Goal: Information Seeking & Learning: Learn about a topic

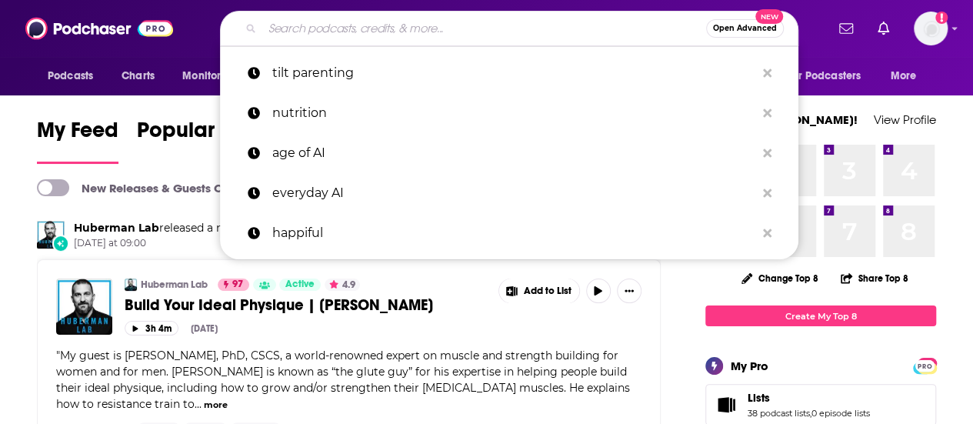
click at [591, 19] on input "Search podcasts, credits, & more..." at bounding box center [484, 28] width 444 height 25
paste input "We Have Ways of Making You Talk"
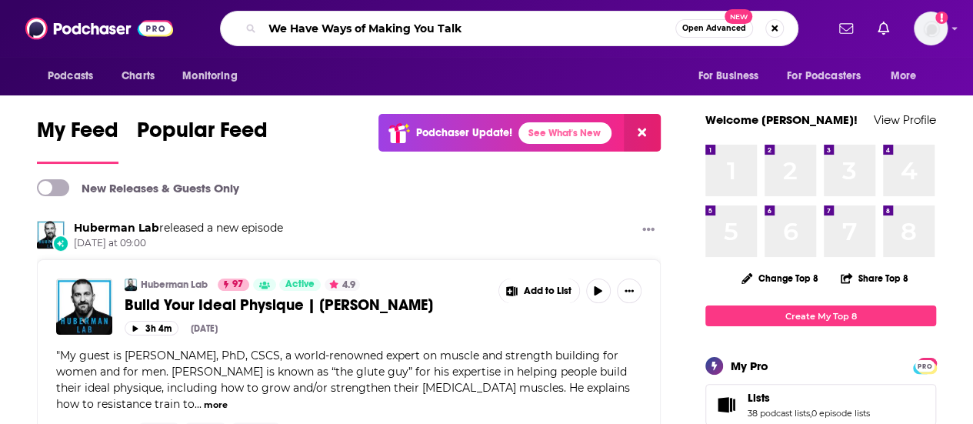
type input "We Have Ways of Making You Talk"
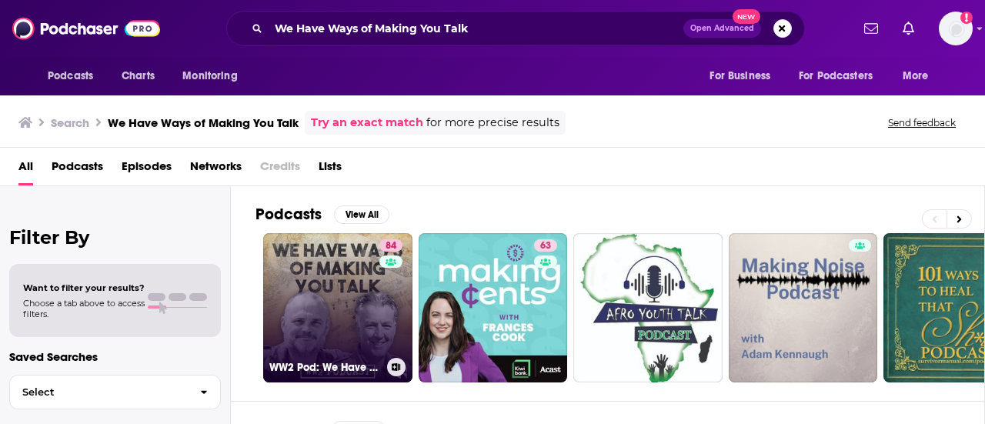
click at [328, 288] on link "84 WW2 Pod: We Have Ways of Making You Talk" at bounding box center [337, 307] width 149 height 149
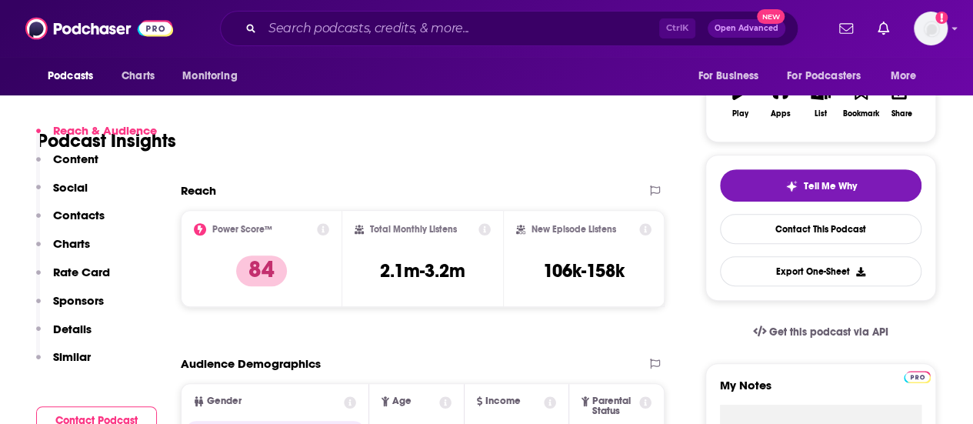
scroll to position [462, 0]
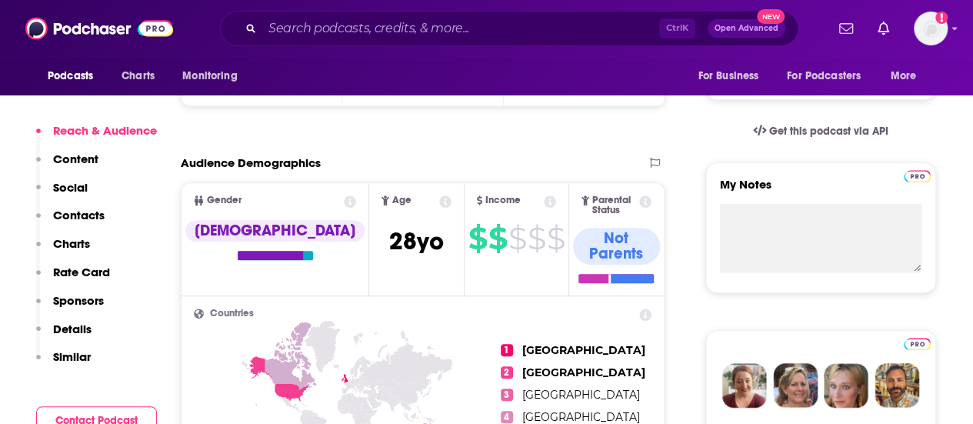
click at [77, 213] on p "Contacts" at bounding box center [79, 215] width 52 height 15
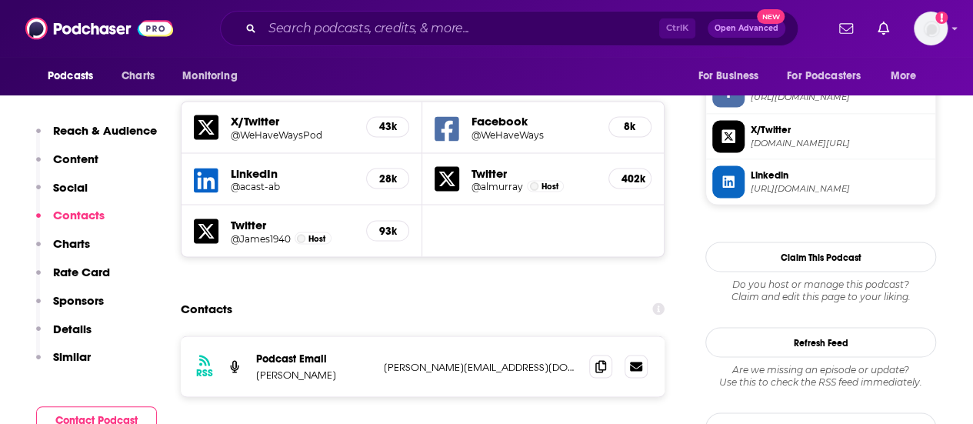
scroll to position [1339, 0]
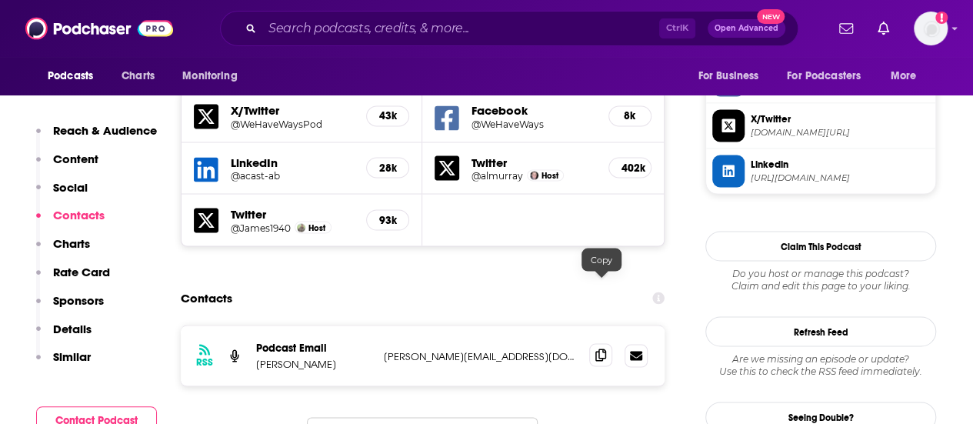
click at [603, 343] on span at bounding box center [600, 354] width 23 height 23
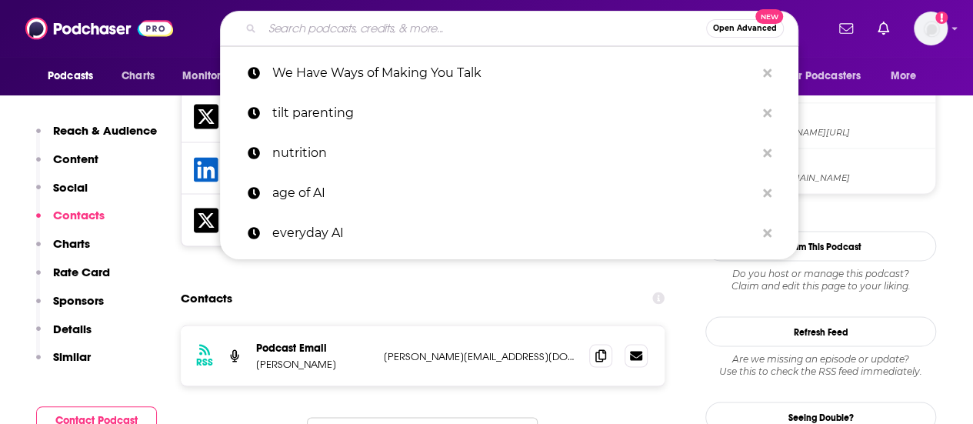
click at [477, 31] on input "Search podcasts, credits, & more..." at bounding box center [484, 28] width 444 height 25
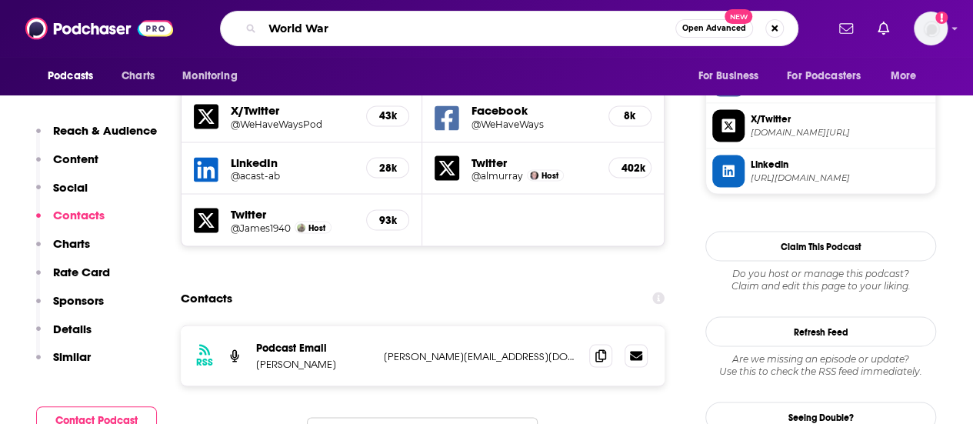
type input "World War 2"
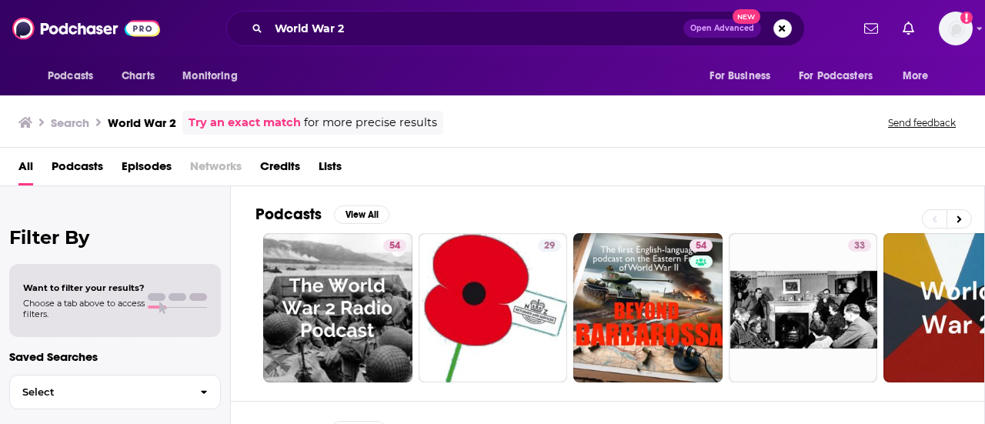
click at [88, 167] on span "Podcasts" at bounding box center [78, 170] width 52 height 32
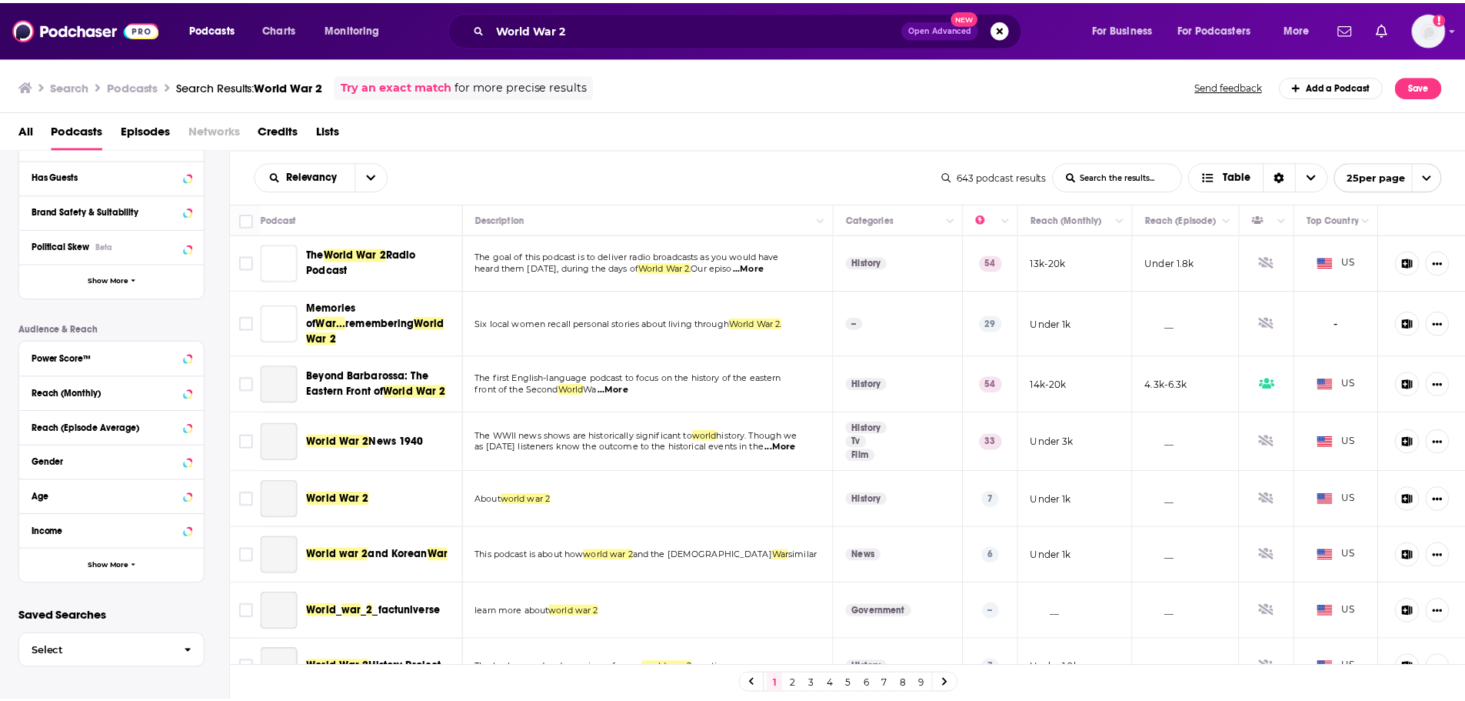
scroll to position [230, 0]
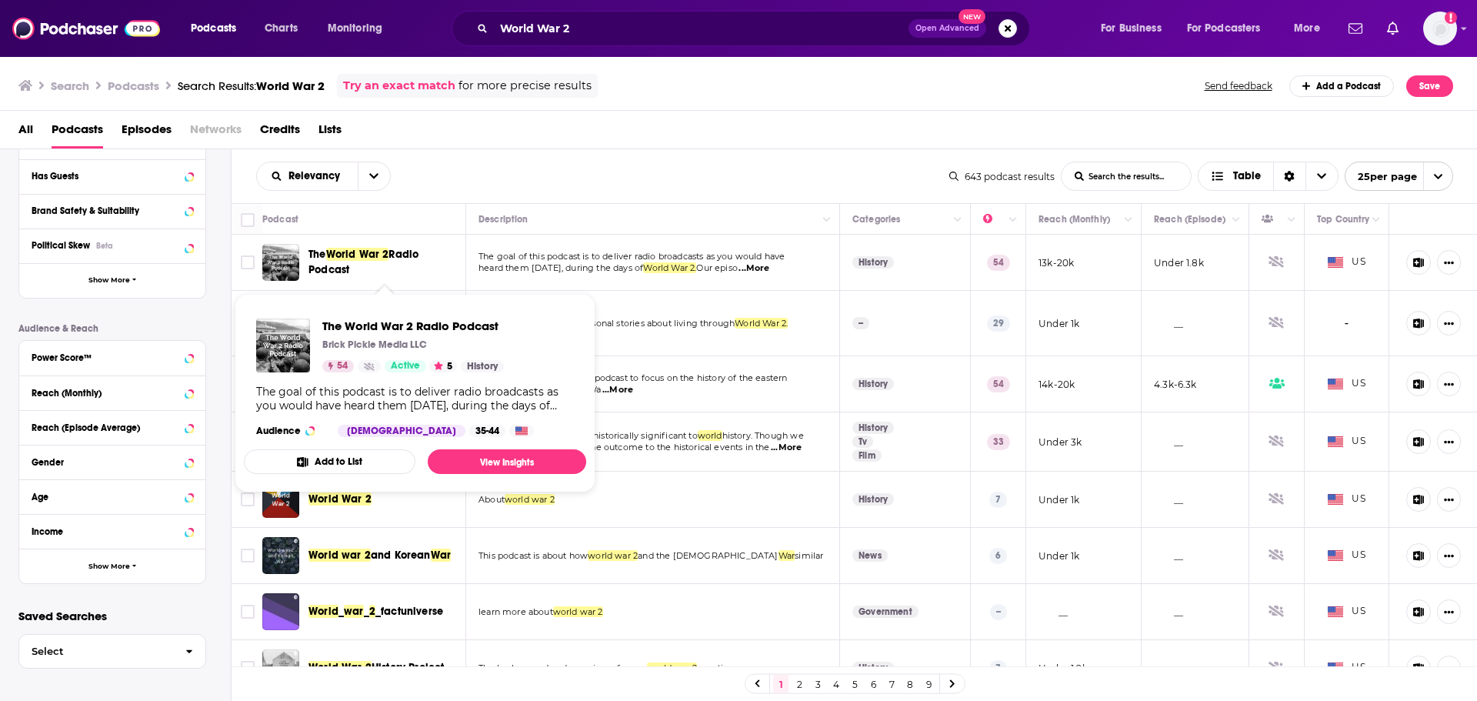
click at [380, 253] on span "World War 2" at bounding box center [357, 254] width 63 height 13
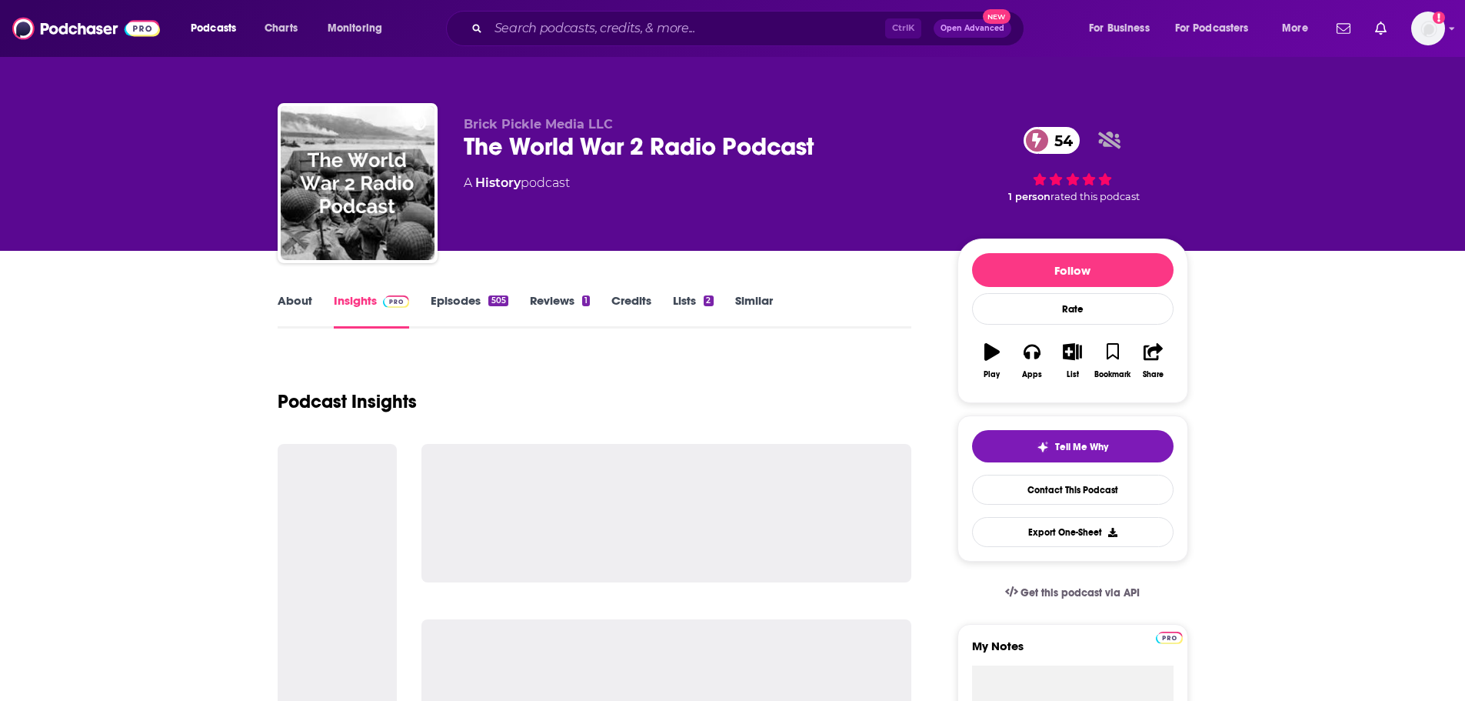
drag, startPoint x: 380, startPoint y: 253, endPoint x: 213, endPoint y: 363, distance: 199.9
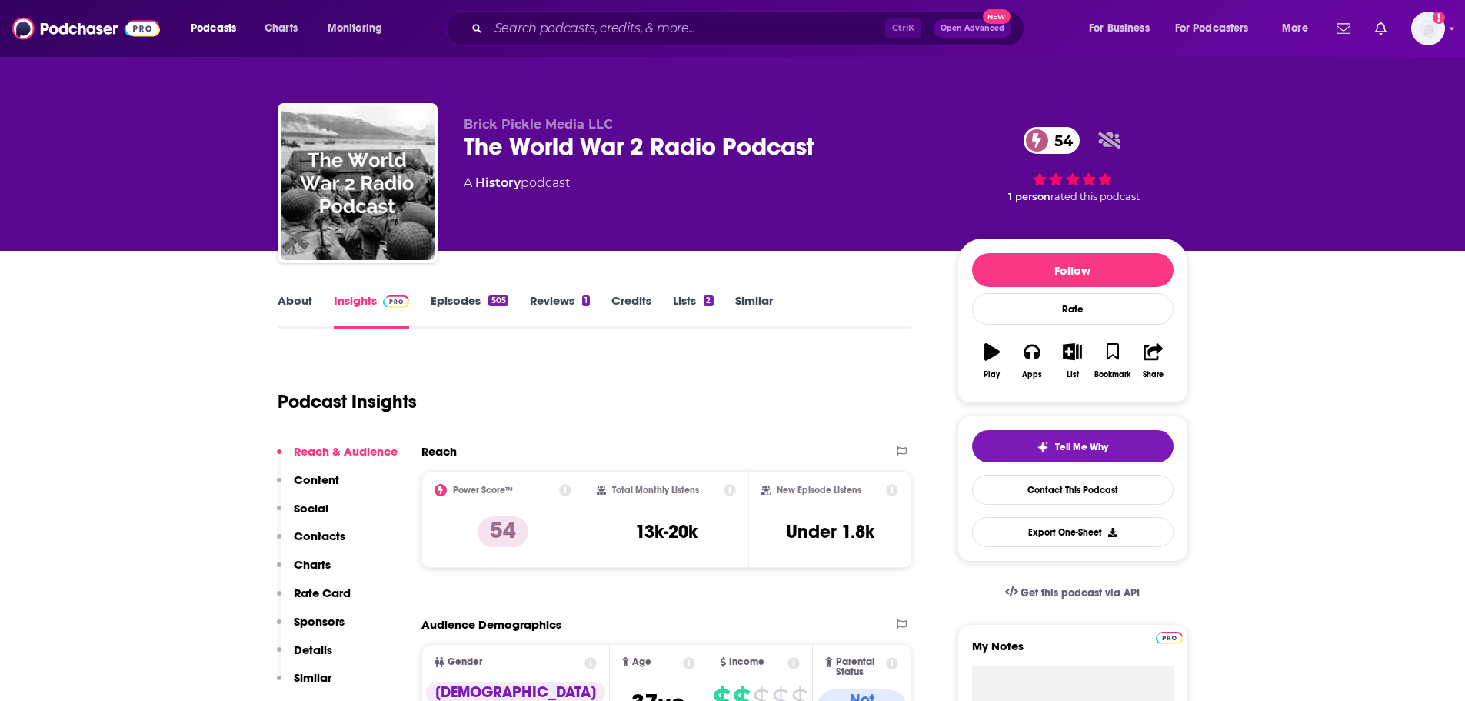
click at [294, 302] on link "About" at bounding box center [295, 310] width 35 height 35
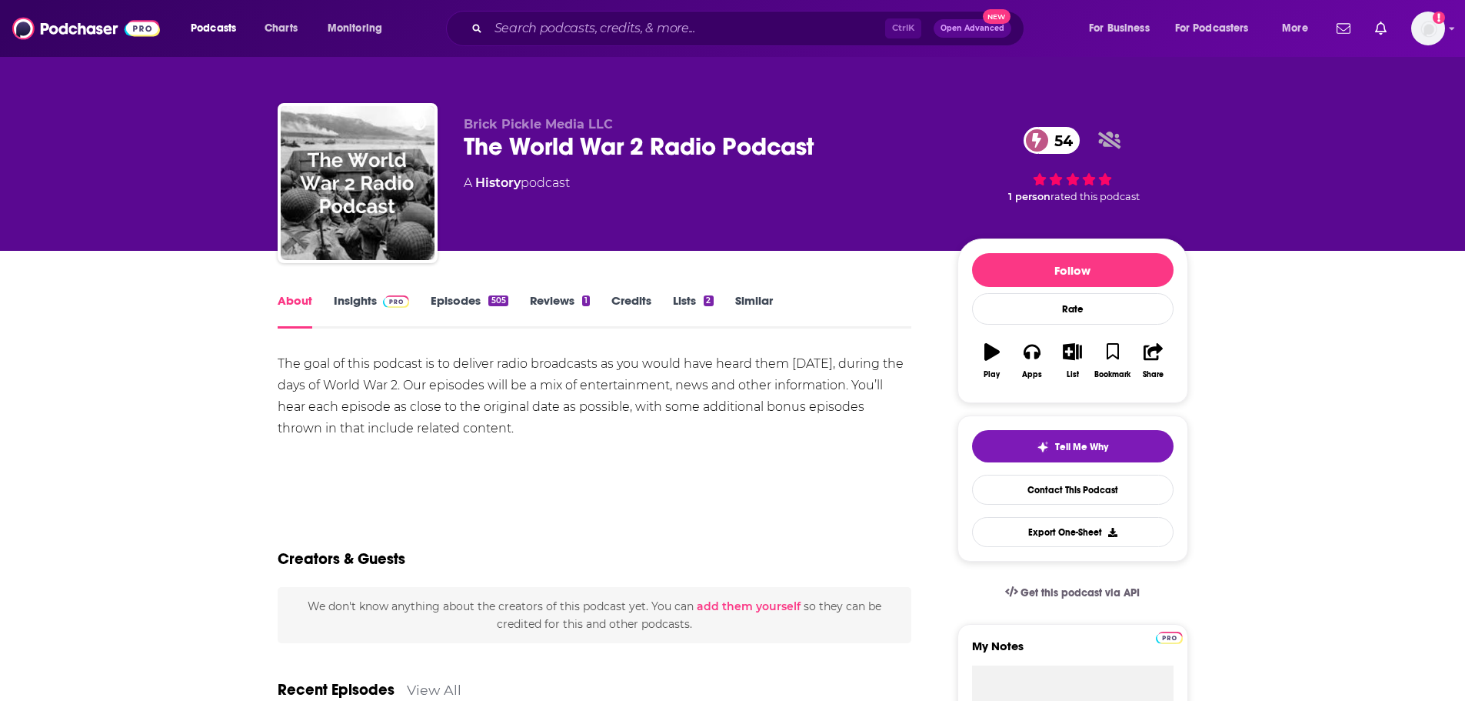
click at [462, 305] on link "Episodes 505" at bounding box center [469, 310] width 77 height 35
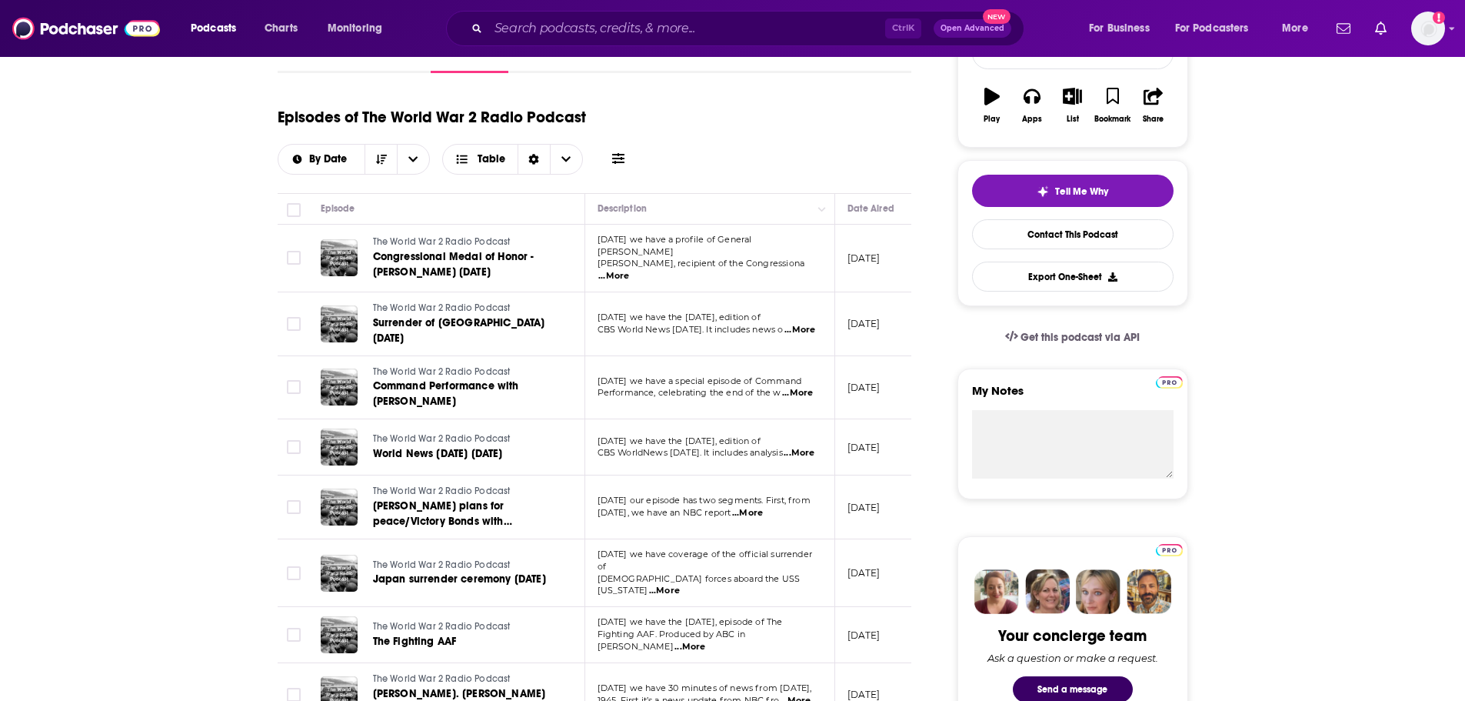
scroll to position [385, 0]
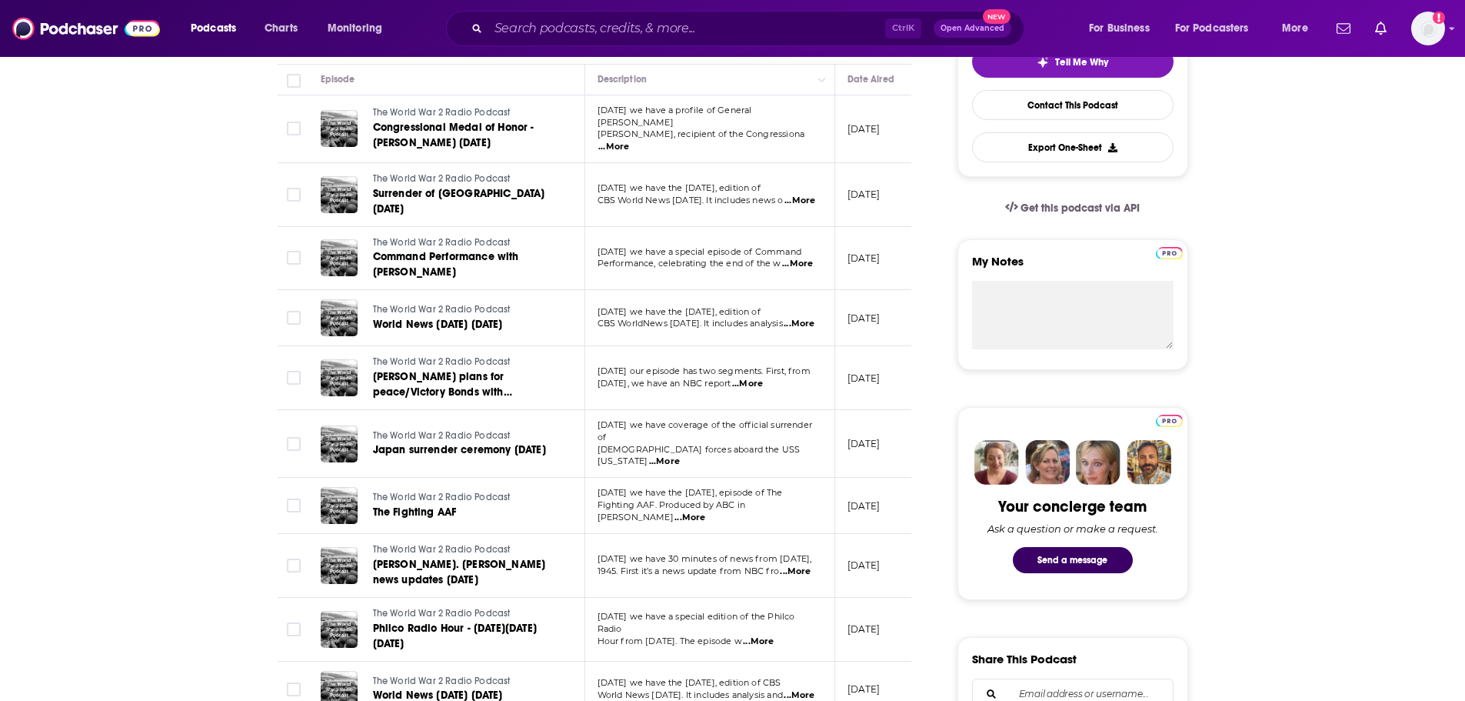
click at [705, 423] on span "...More" at bounding box center [690, 518] width 31 height 12
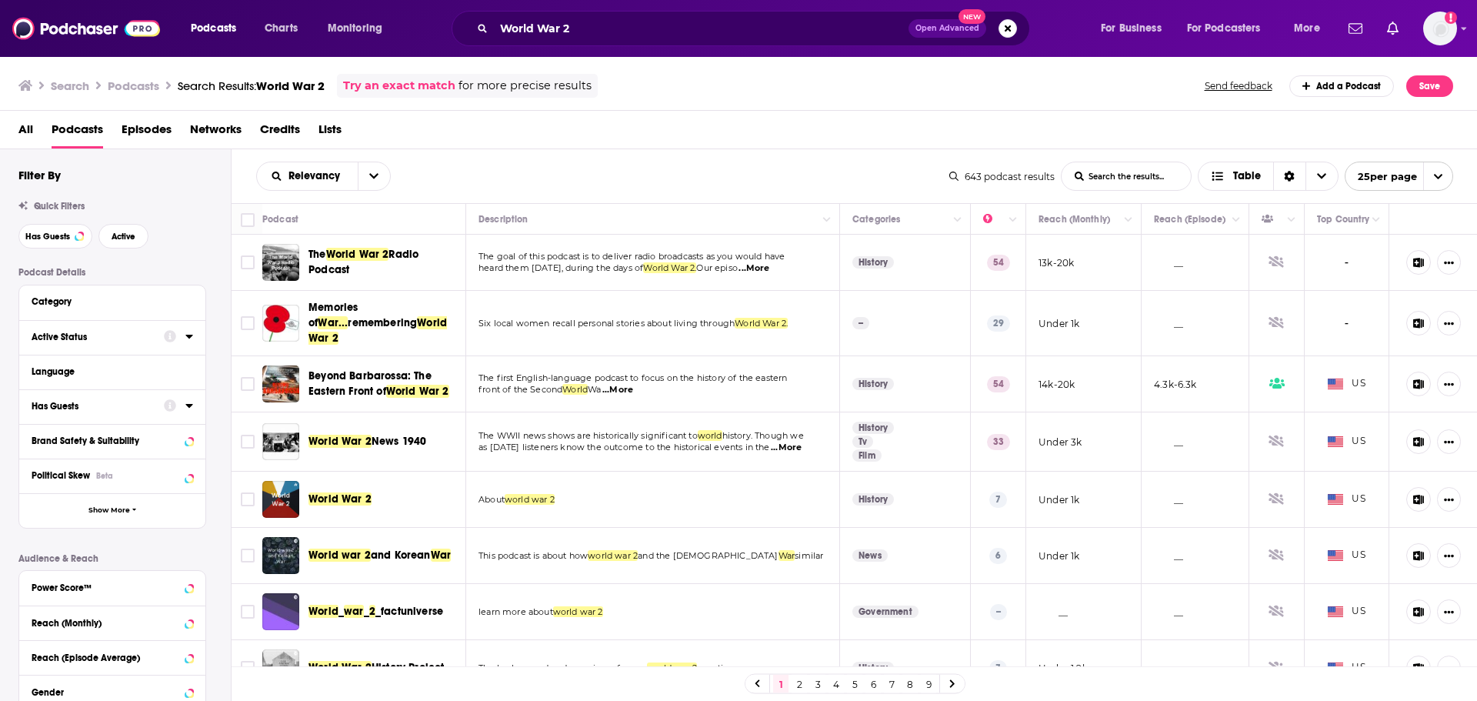
click at [185, 340] on icon at bounding box center [189, 336] width 8 height 12
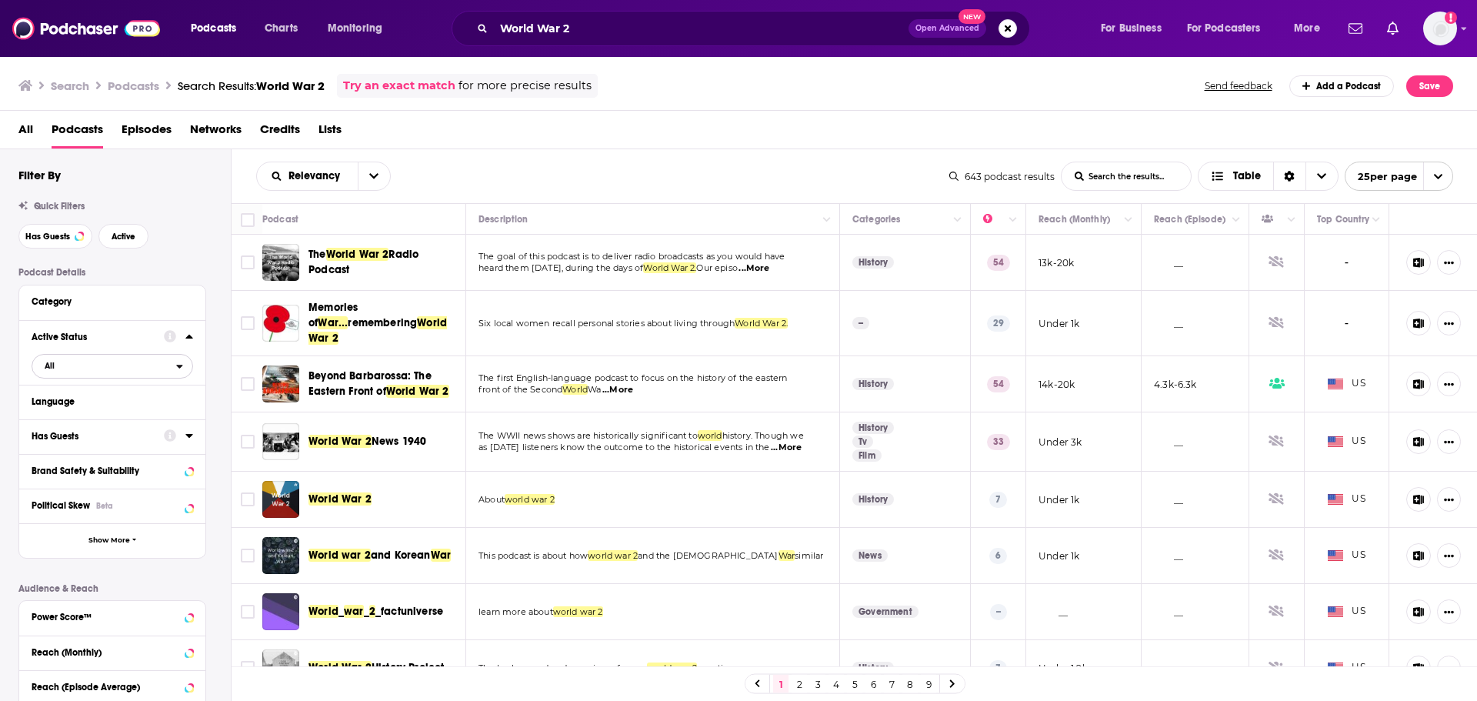
click at [48, 369] on span "All" at bounding box center [50, 366] width 10 height 8
click at [117, 422] on div "Active 68" at bounding box center [118, 416] width 172 height 25
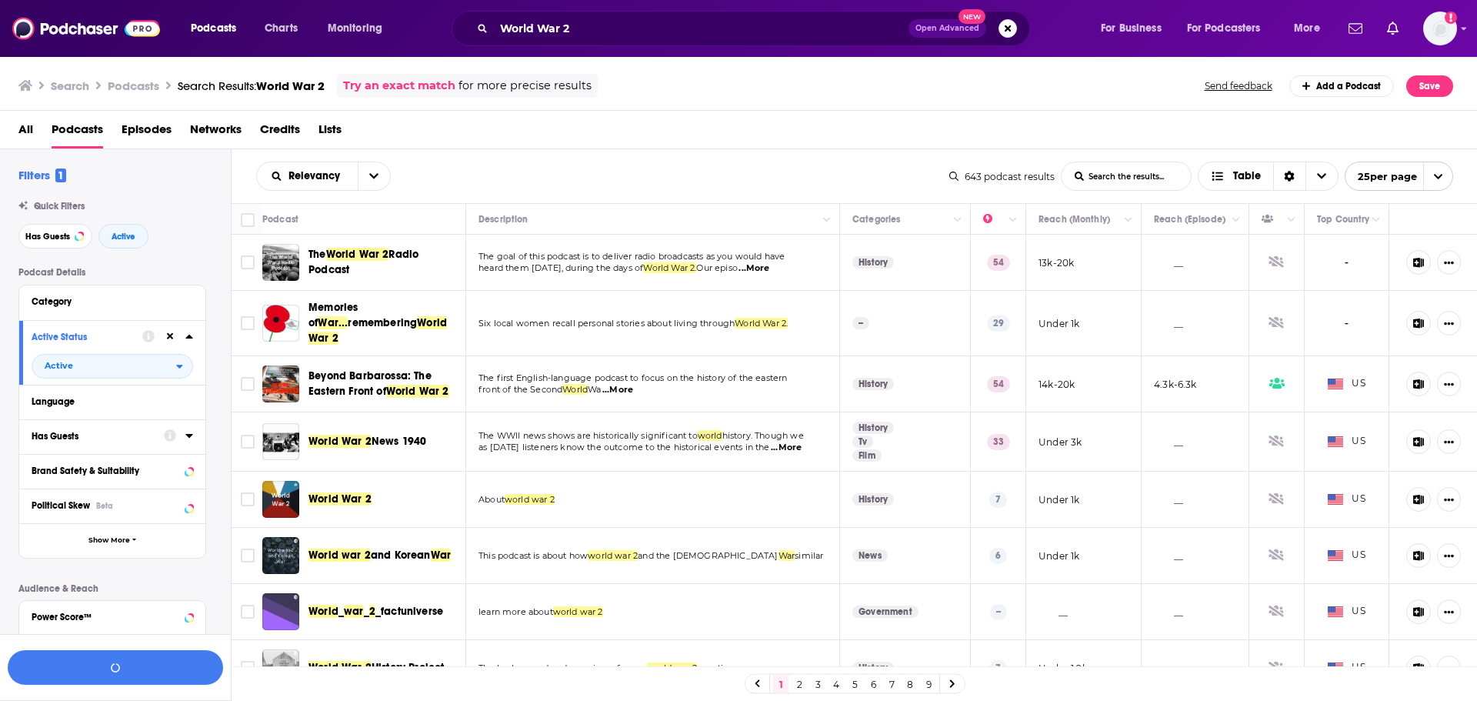
click at [192, 333] on icon at bounding box center [189, 336] width 8 height 12
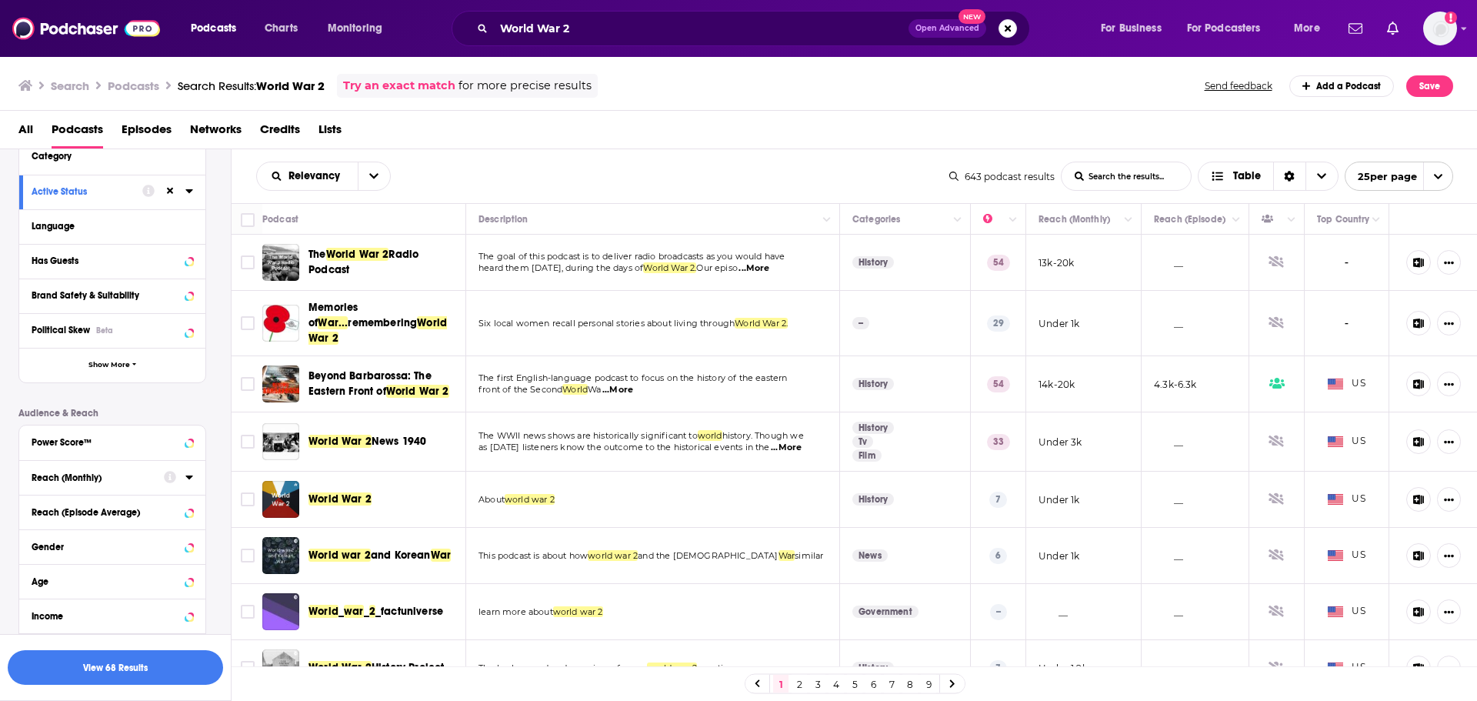
scroll to position [154, 0]
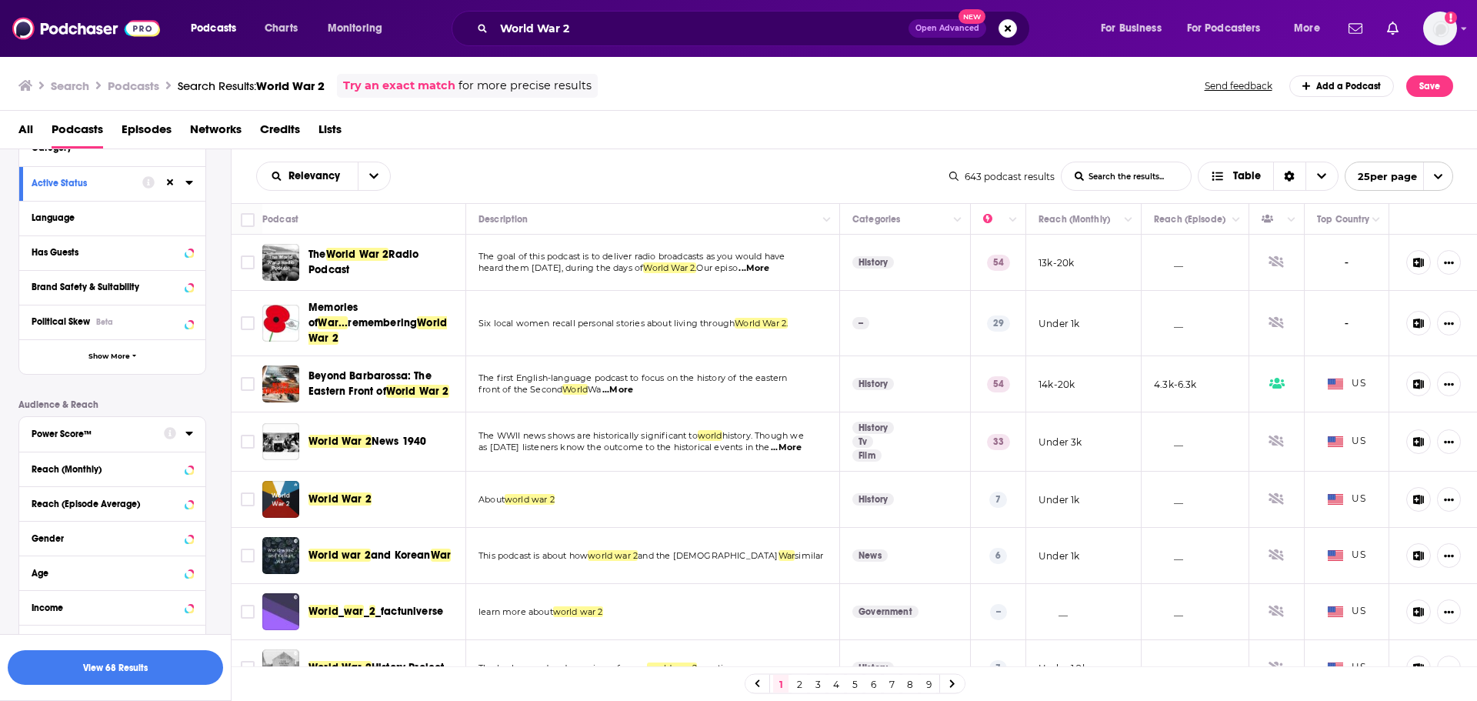
click at [185, 423] on icon at bounding box center [189, 433] width 8 height 12
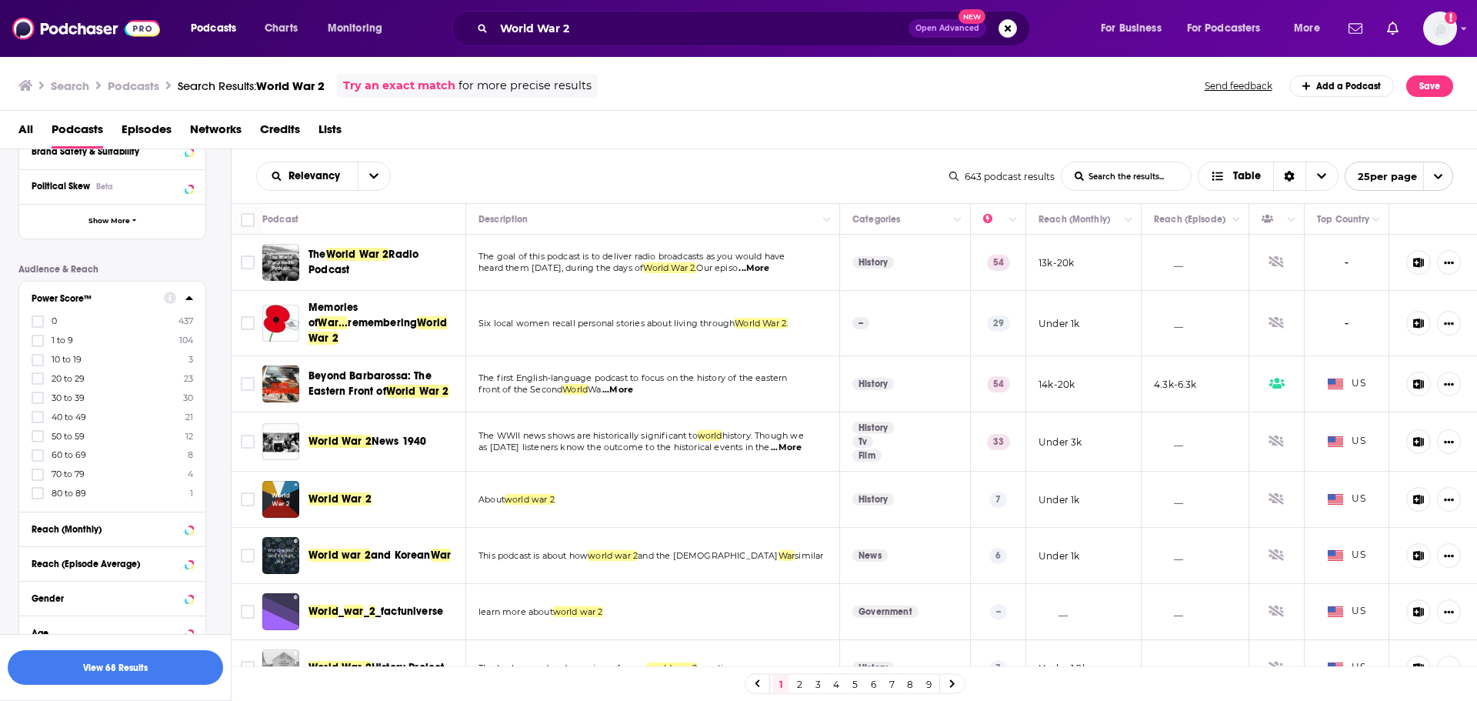
scroll to position [308, 0]
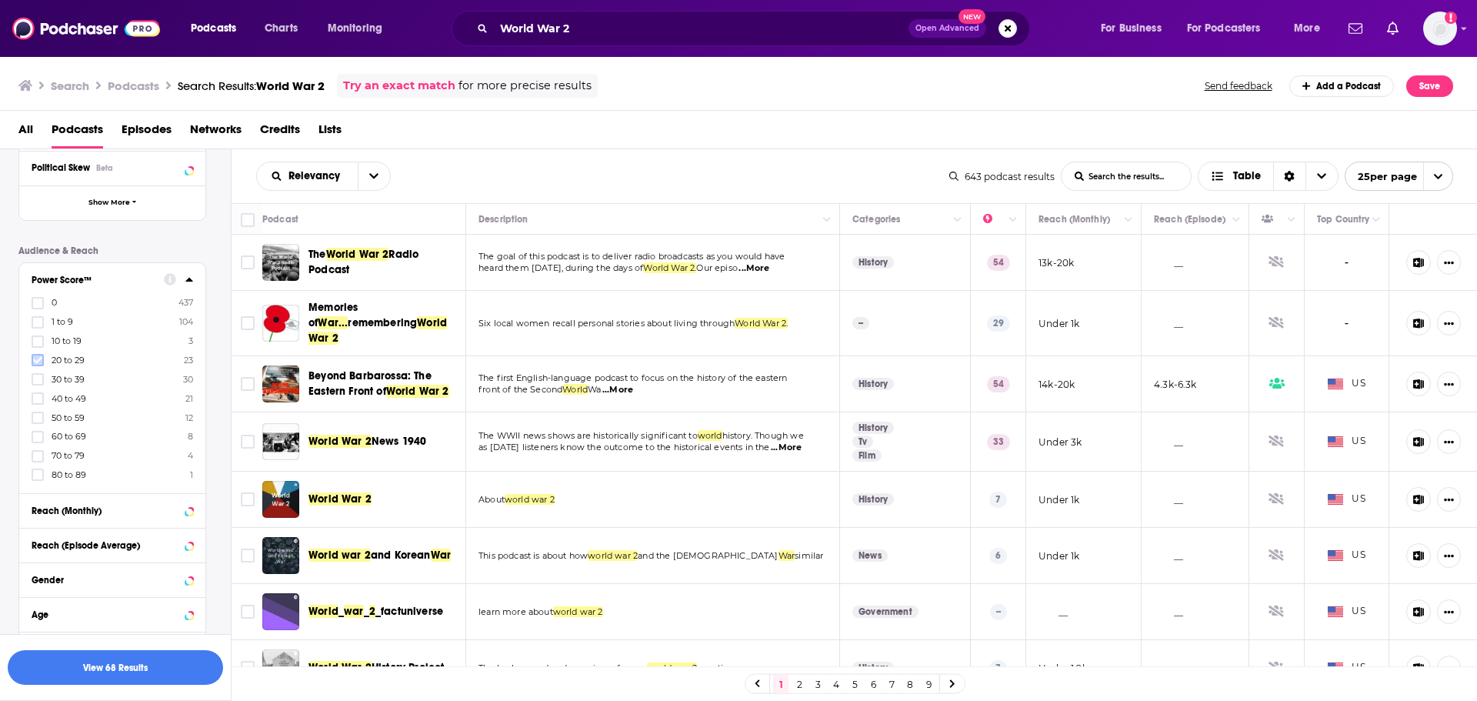
click at [40, 357] on icon at bounding box center [37, 359] width 9 height 9
click at [38, 378] on icon at bounding box center [37, 379] width 9 height 9
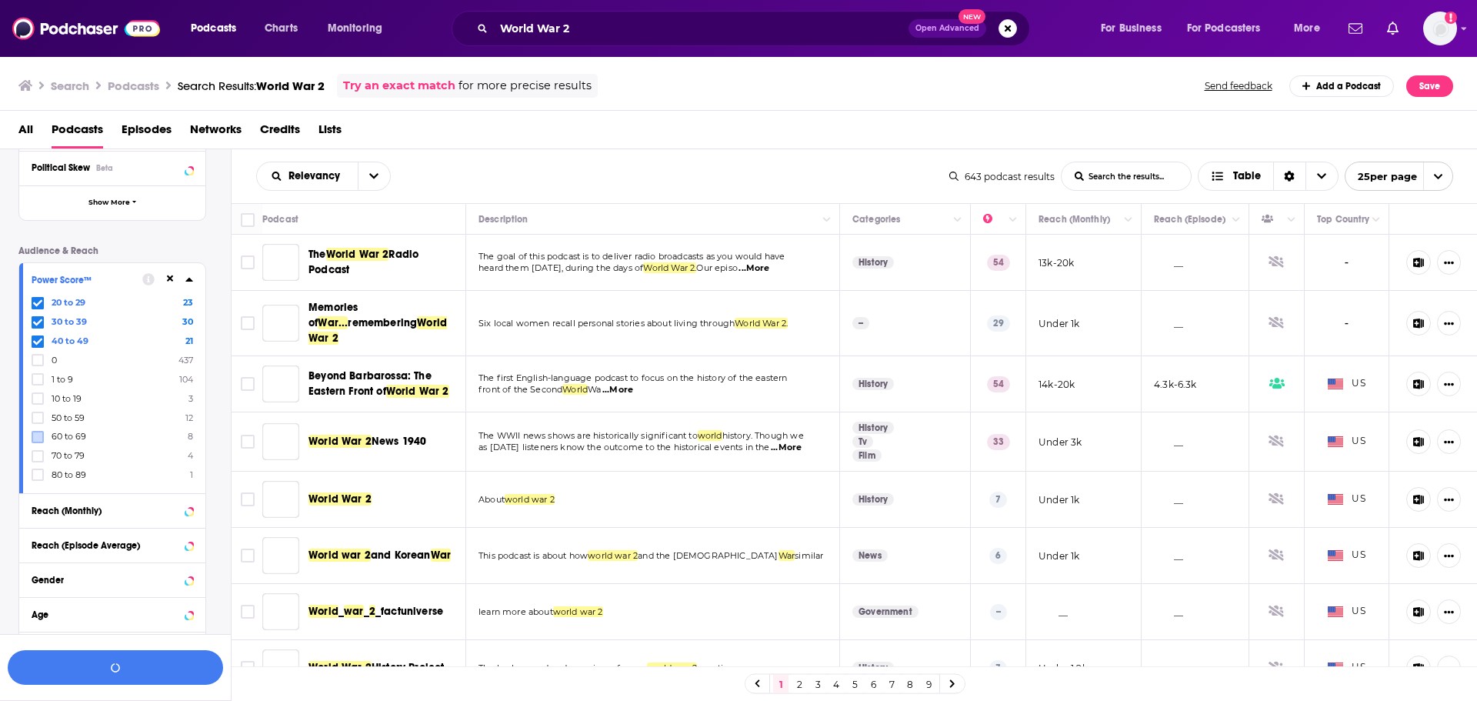
click at [41, 423] on label at bounding box center [38, 437] width 12 height 12
click at [132, 423] on button "View 42 Results" at bounding box center [115, 667] width 215 height 35
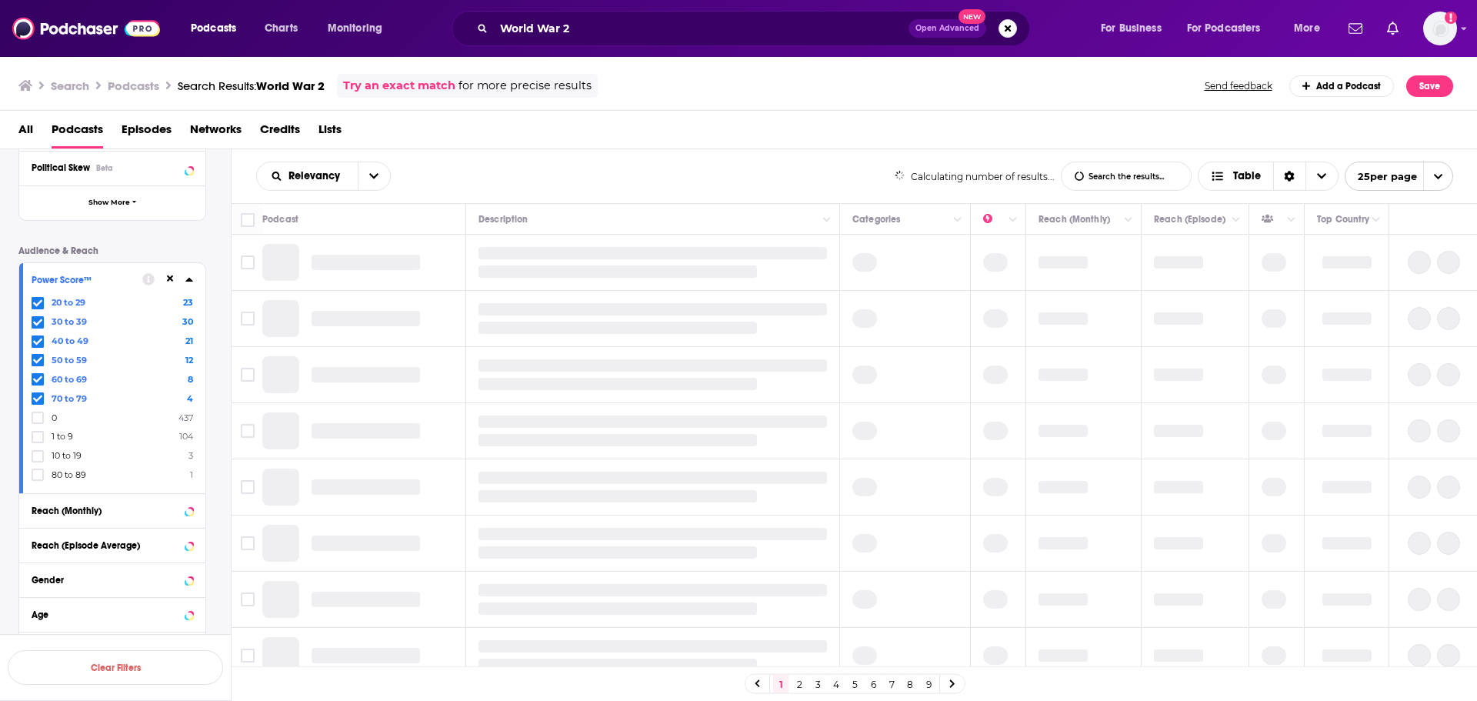
scroll to position [231, 0]
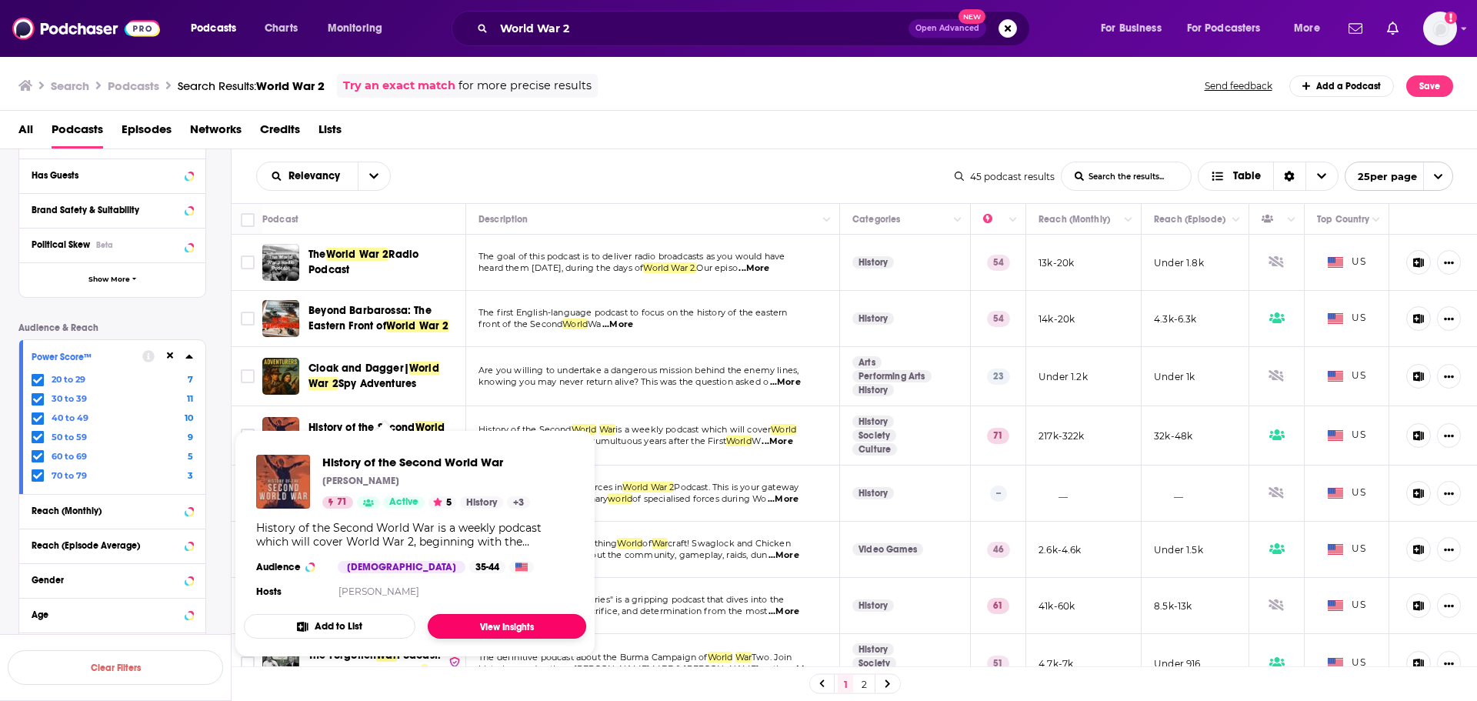
drag, startPoint x: 405, startPoint y: 429, endPoint x: 492, endPoint y: 624, distance: 212.8
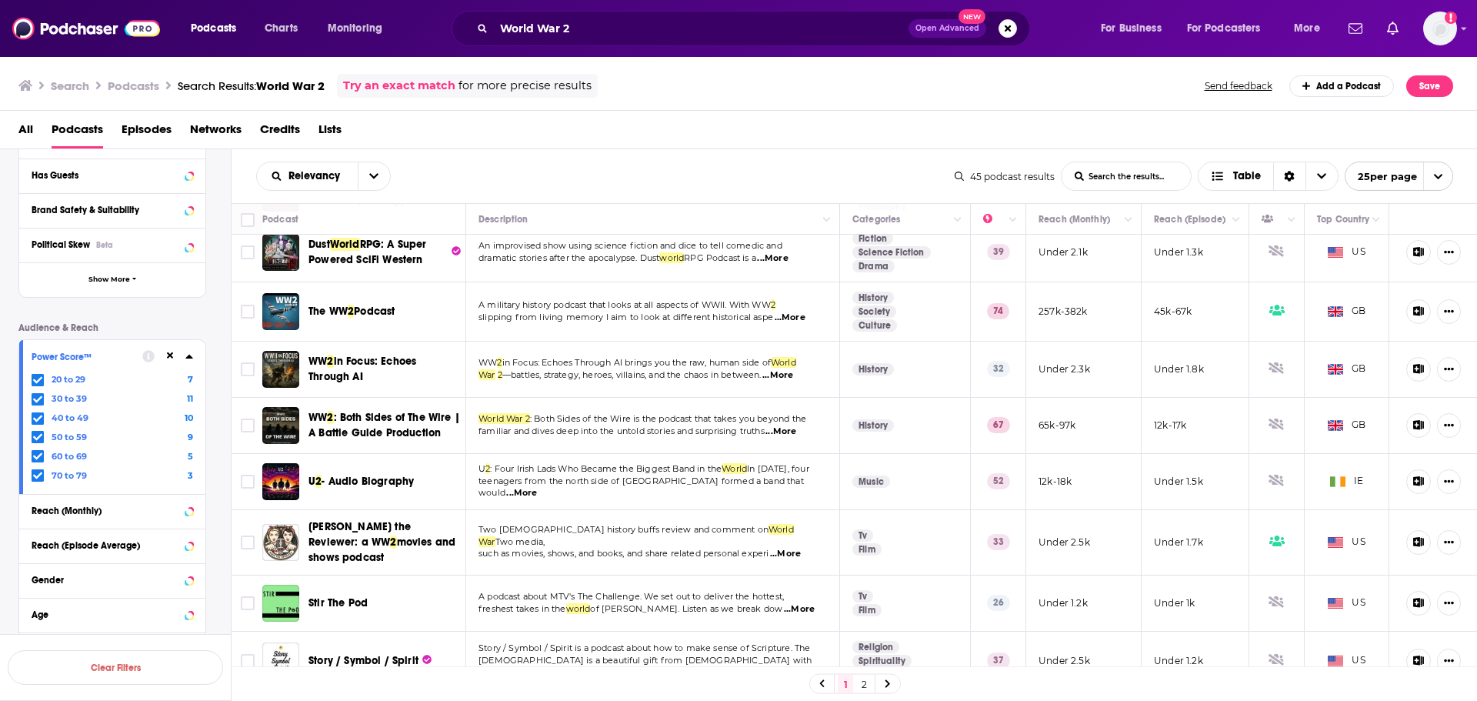
scroll to position [745, 0]
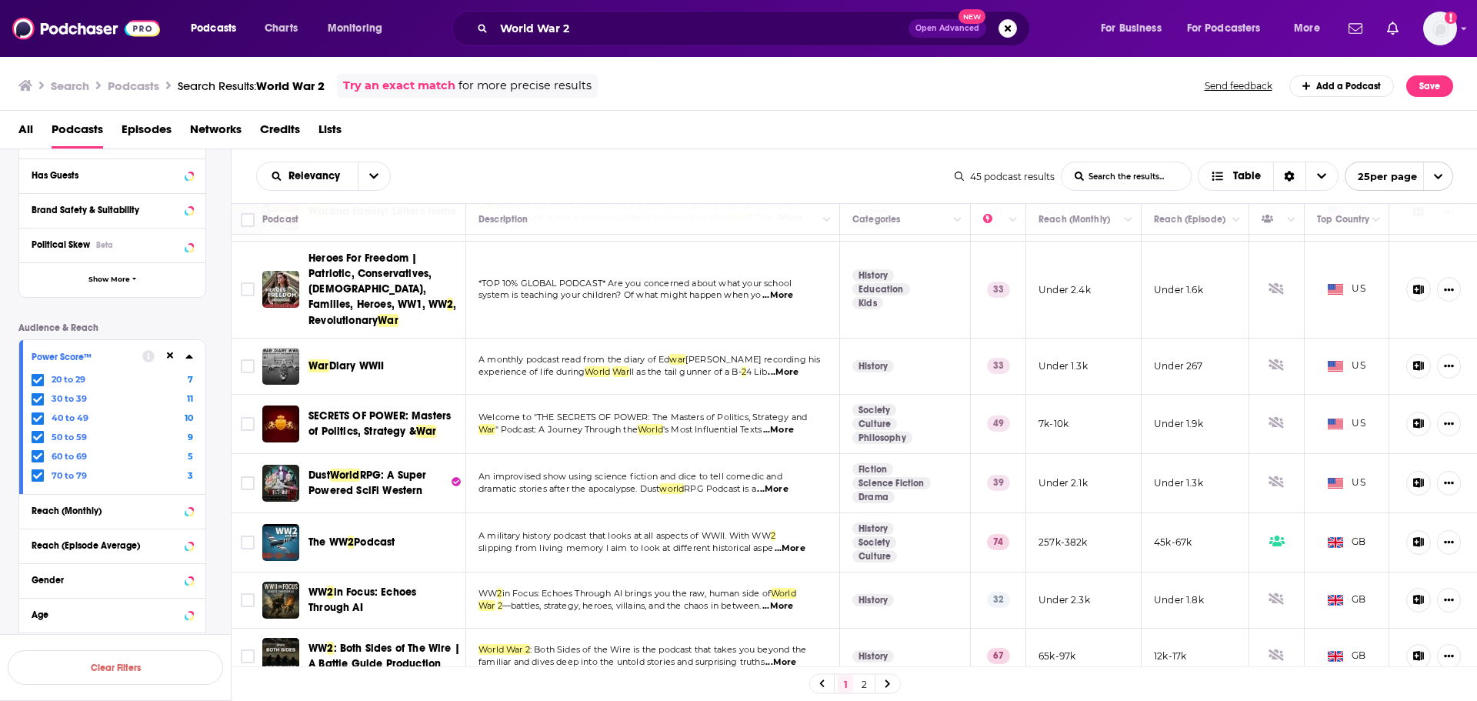
click at [216, 423] on div "Podcast Details Category Active Status Language Has Guests Brand Safety & Suita…" at bounding box center [124, 369] width 212 height 666
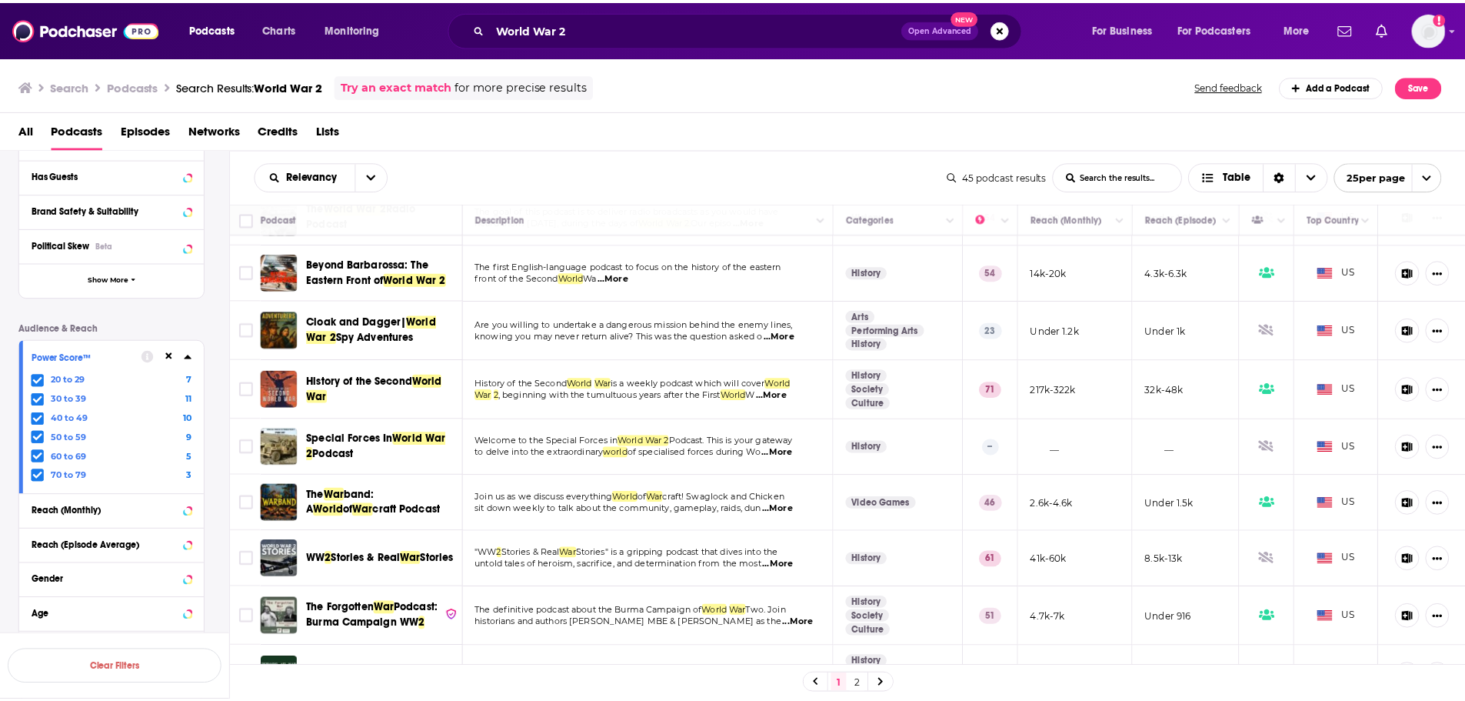
scroll to position [0, 0]
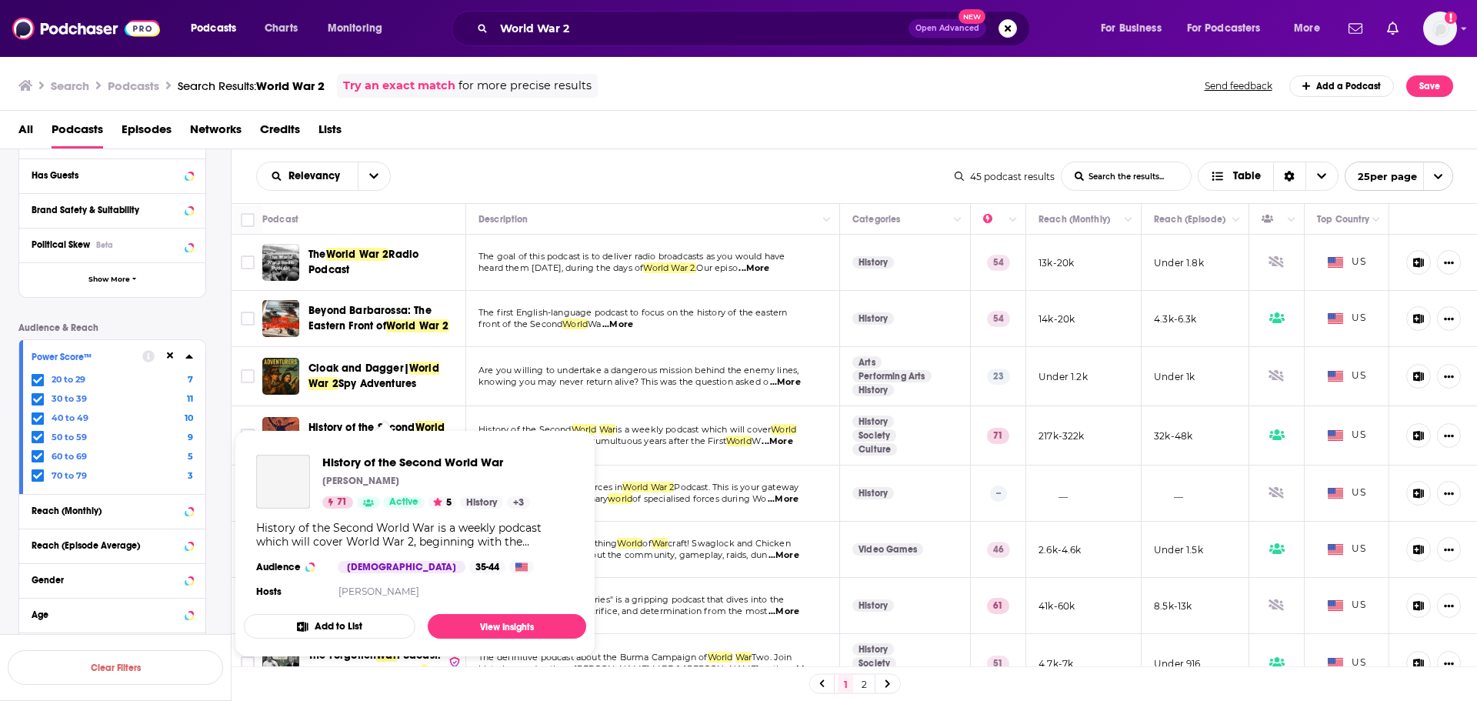
click at [385, 422] on span "History of the Second World War [PERSON_NAME] 71 Active 5 History + 3 History o…" at bounding box center [415, 543] width 361 height 245
click at [486, 423] on link "View Insights" at bounding box center [507, 626] width 158 height 25
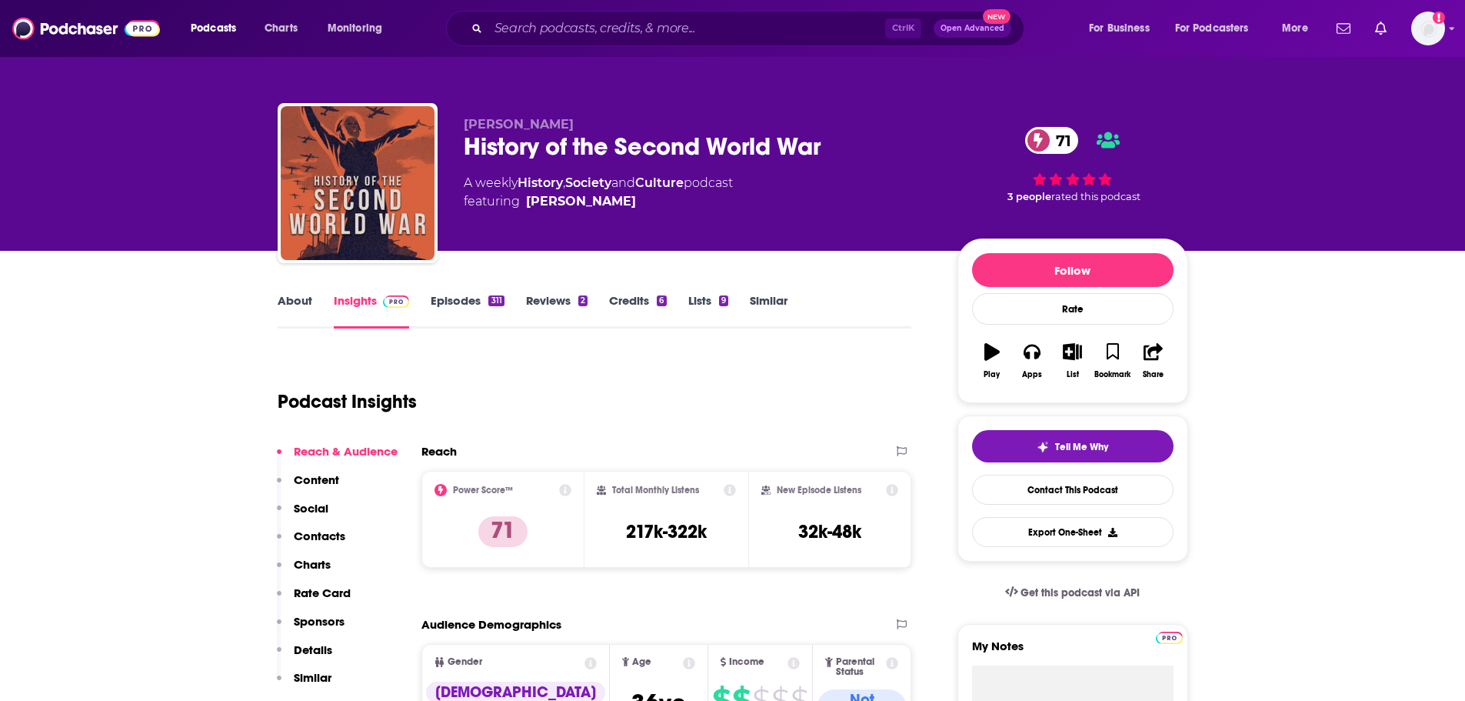
click at [308, 306] on link "About" at bounding box center [295, 310] width 35 height 35
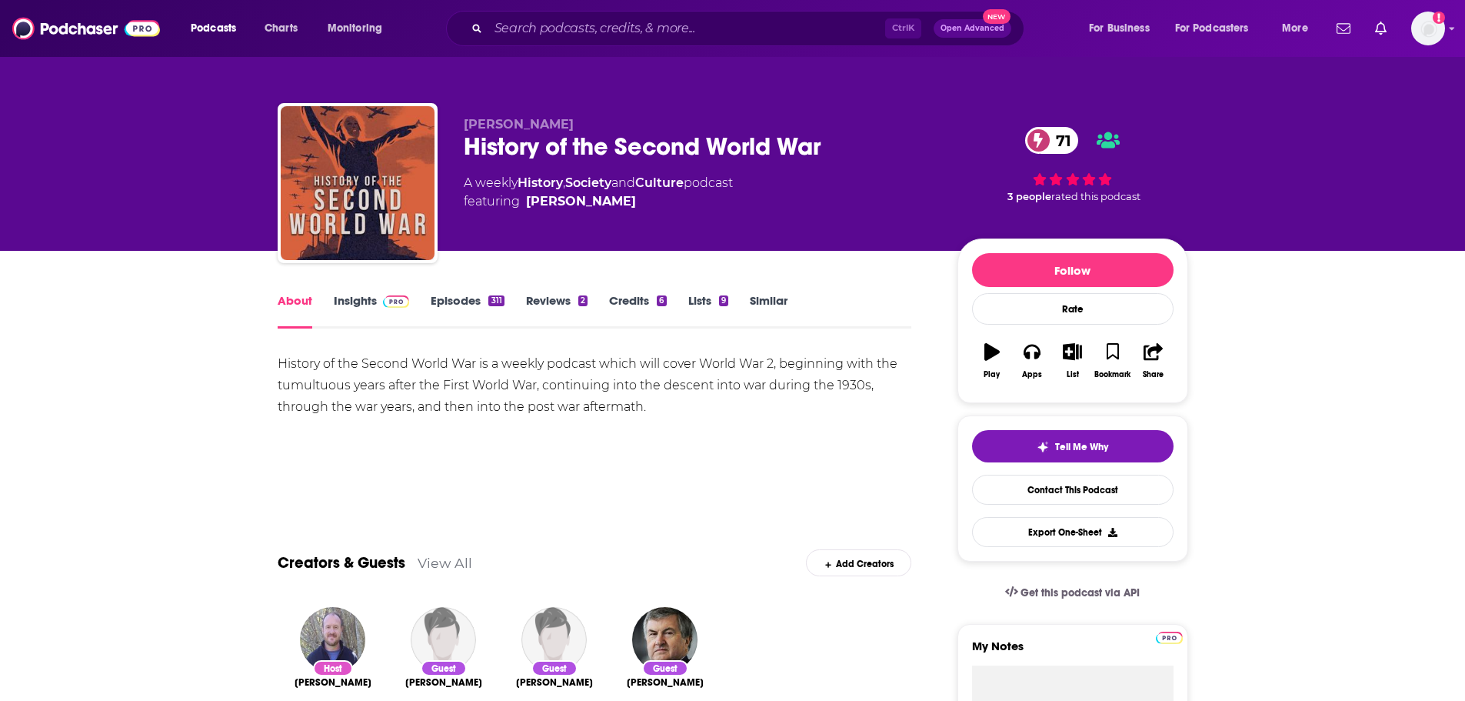
click at [342, 317] on link "Insights" at bounding box center [372, 310] width 76 height 35
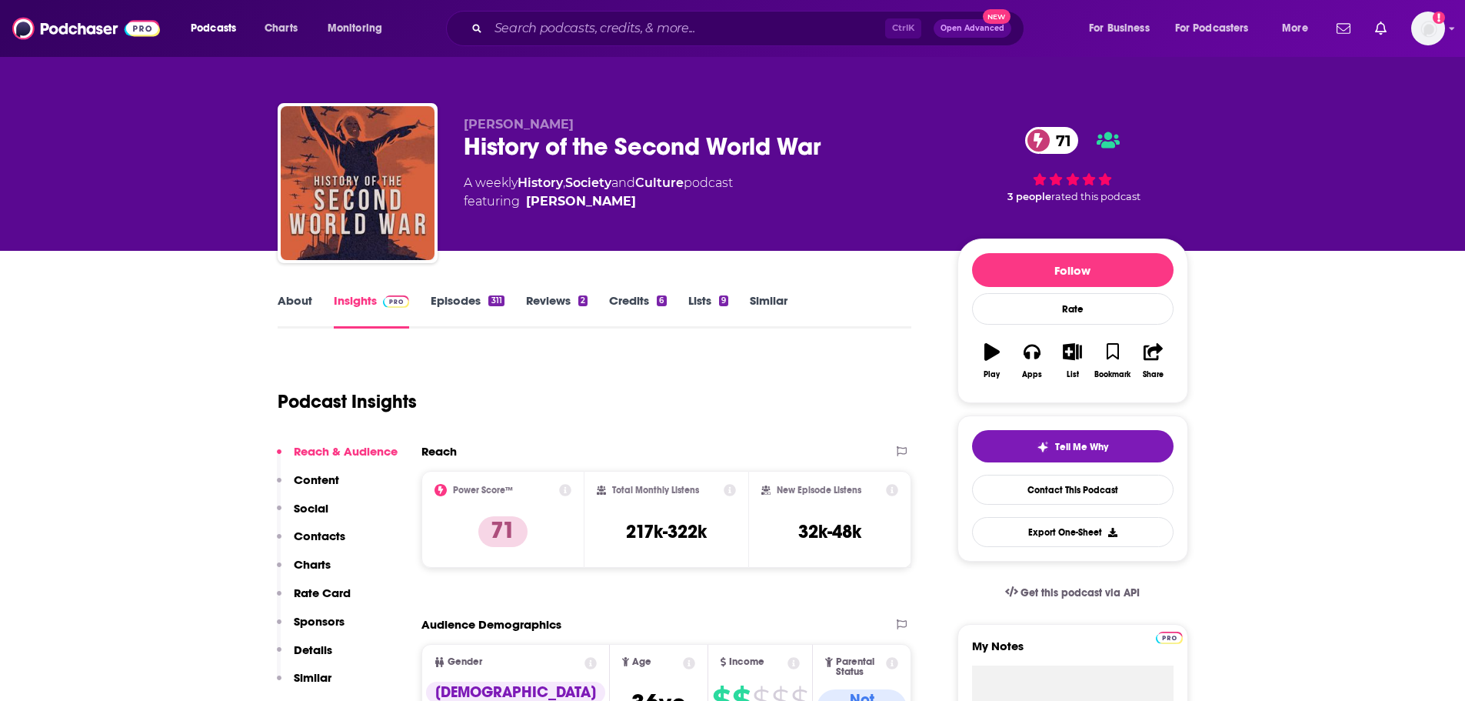
click at [458, 311] on link "Episodes 311" at bounding box center [467, 310] width 73 height 35
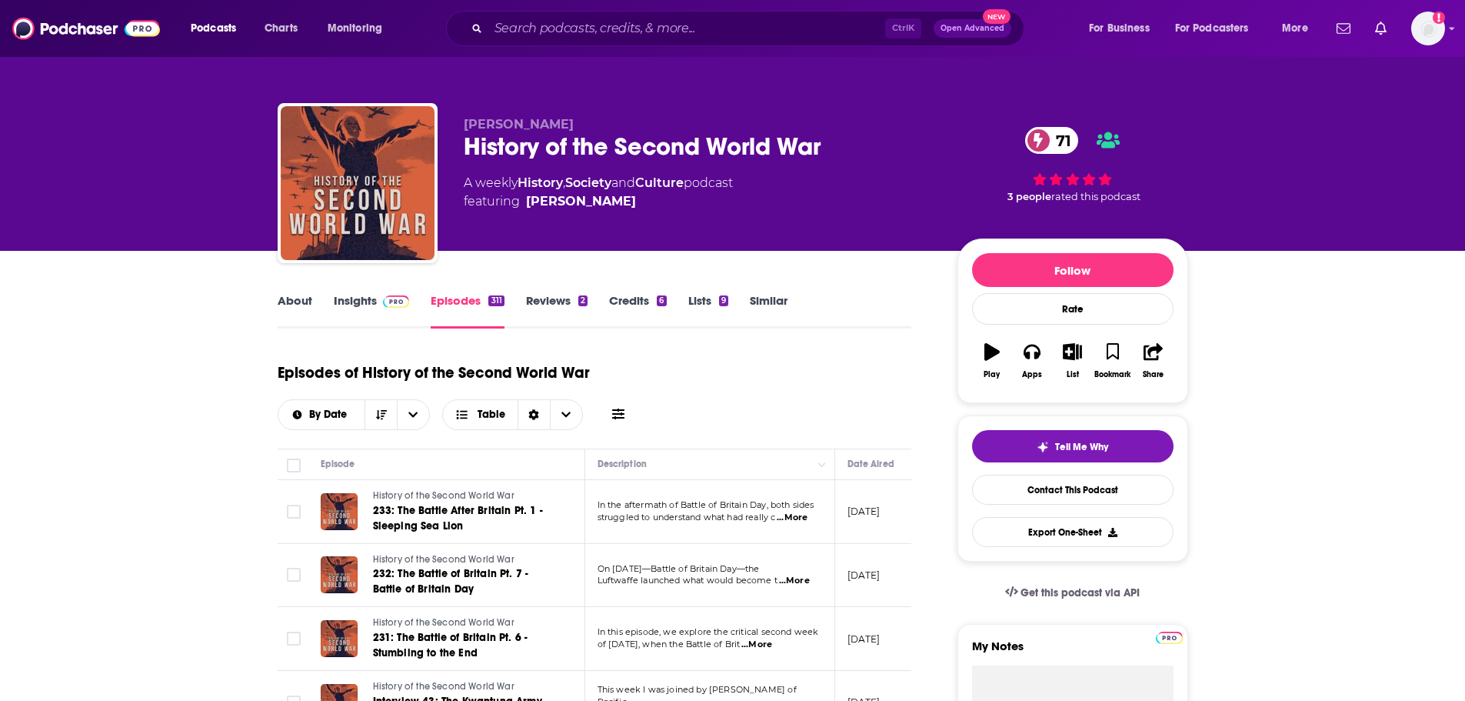
click at [290, 308] on link "About" at bounding box center [295, 310] width 35 height 35
